Goal: Navigation & Orientation: Find specific page/section

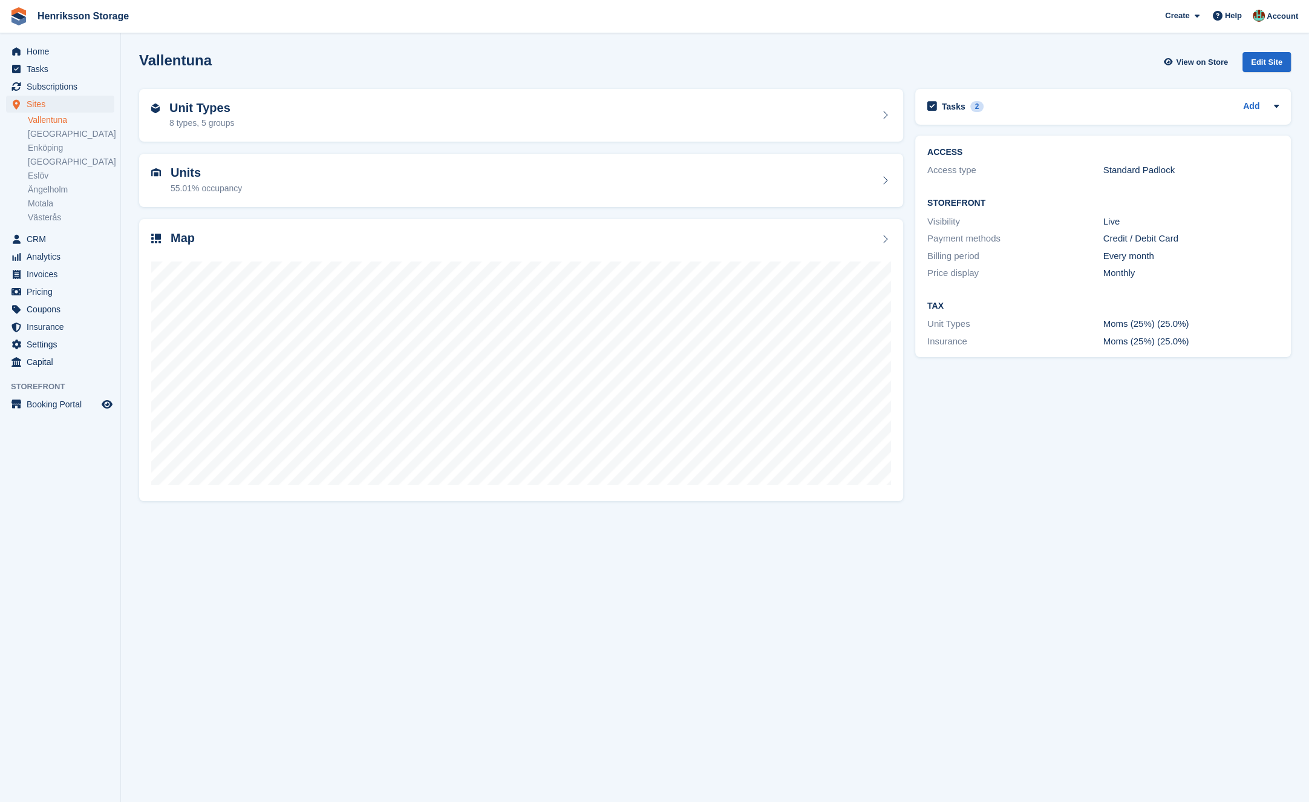
click at [124, 227] on section "Vallentuna View on Store Edit Site Unit Types 8 types, 5 groups Units 55.01% oc…" at bounding box center [715, 401] width 1188 height 802
click at [55, 217] on link "Västerås" at bounding box center [71, 217] width 87 height 11
click at [255, 230] on div "Map" at bounding box center [521, 360] width 764 height 282
